Goal: Navigation & Orientation: Find specific page/section

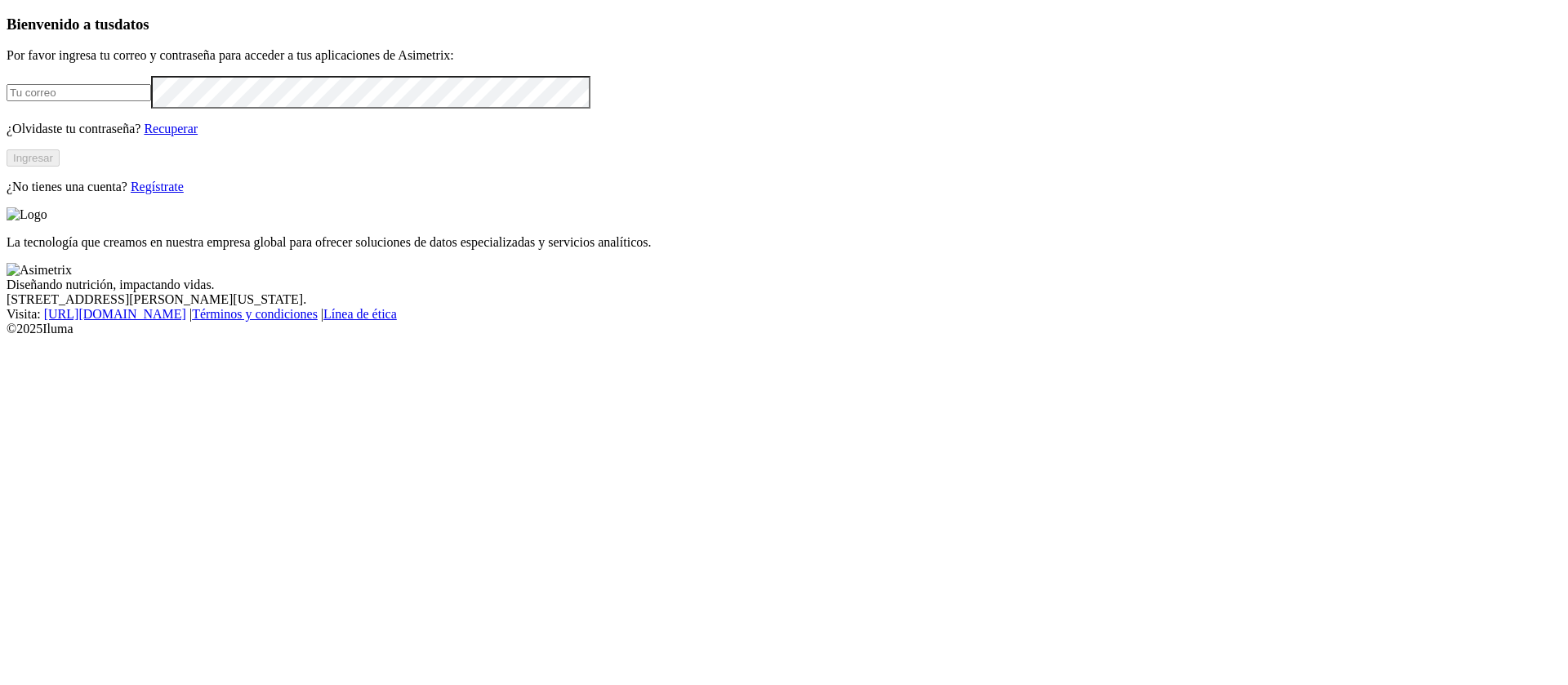
type input "[PERSON_NAME][EMAIL_ADDRESS][PERSON_NAME][DOMAIN_NAME]"
click at [335, 194] on div "Bienvenido a tus datos Por favor ingresa tu correo y contraseña para acceder a …" at bounding box center [784, 106] width 1555 height 179
click at [60, 166] on button "Ingresar" at bounding box center [33, 157] width 53 height 17
